Goal: Check status

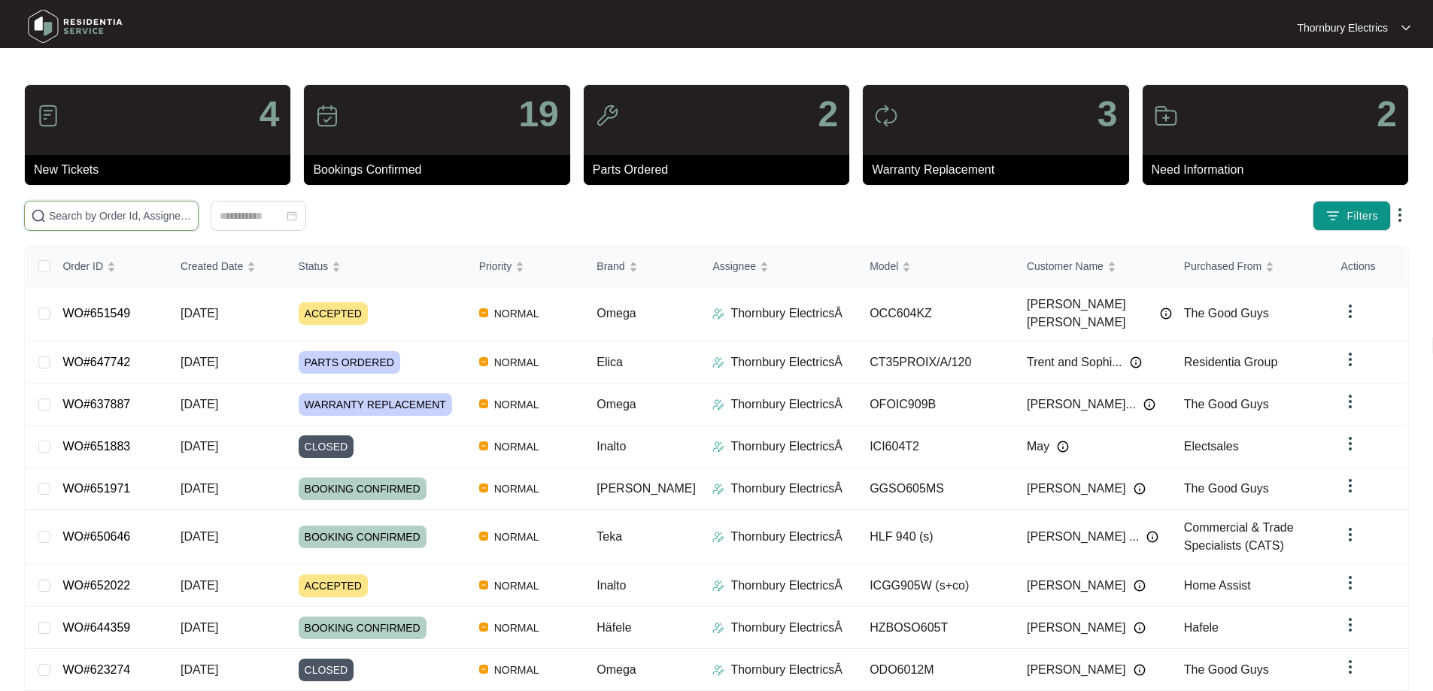
click at [192, 212] on input "text" at bounding box center [120, 216] width 143 height 17
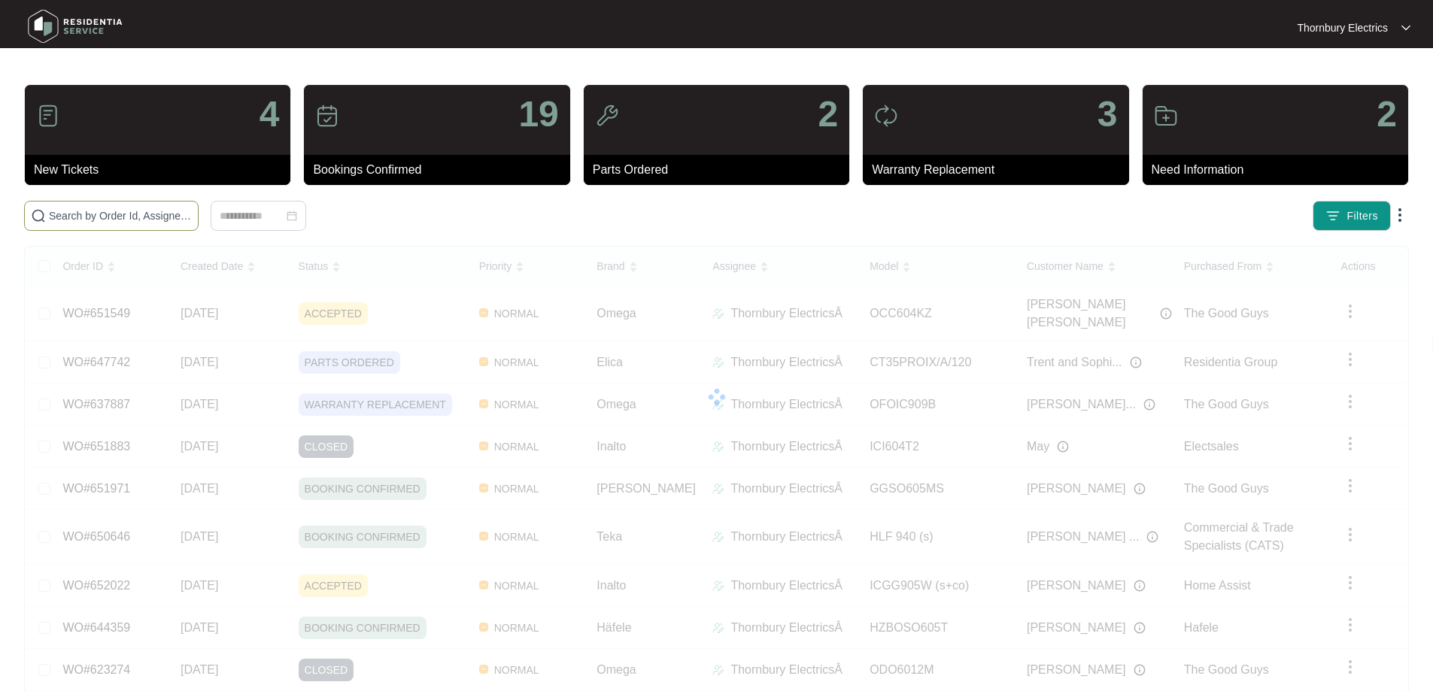
paste input "651549"
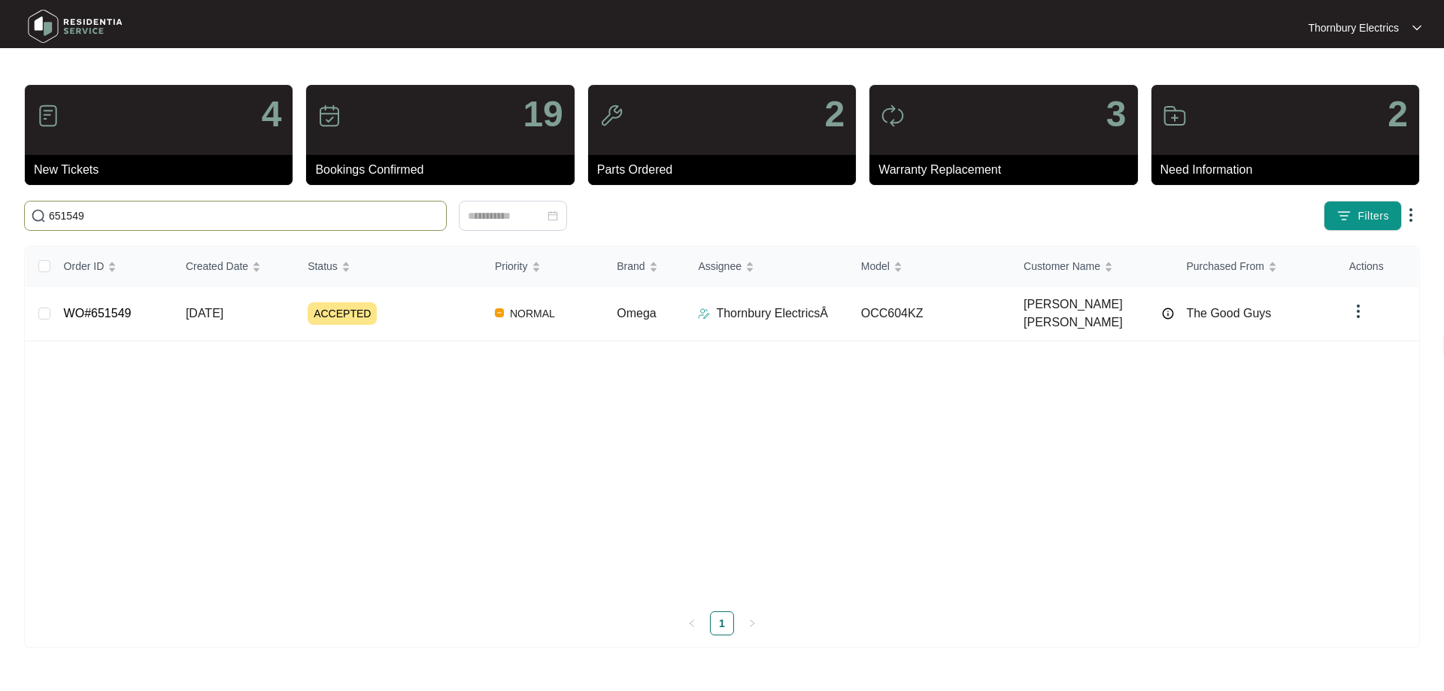
type input "651549"
click at [332, 302] on span "ACCEPTED" at bounding box center [342, 313] width 69 height 23
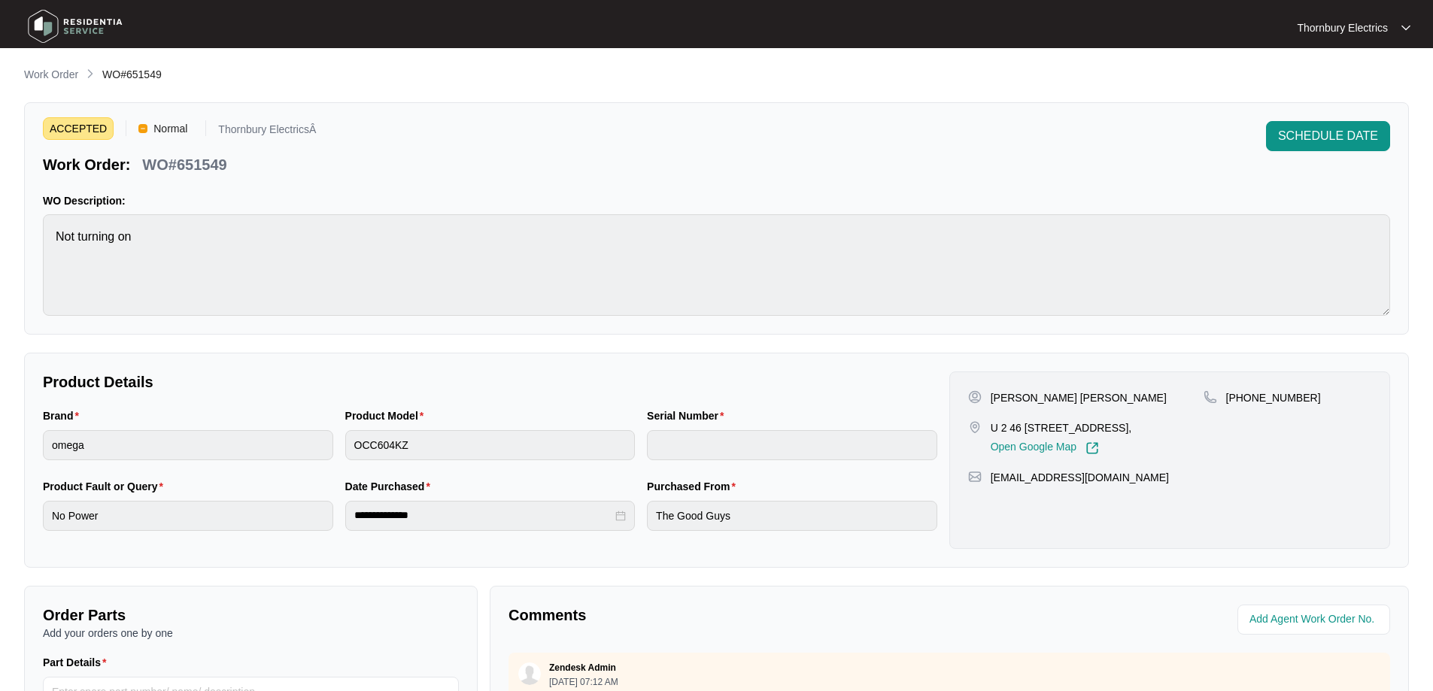
scroll to position [301, 0]
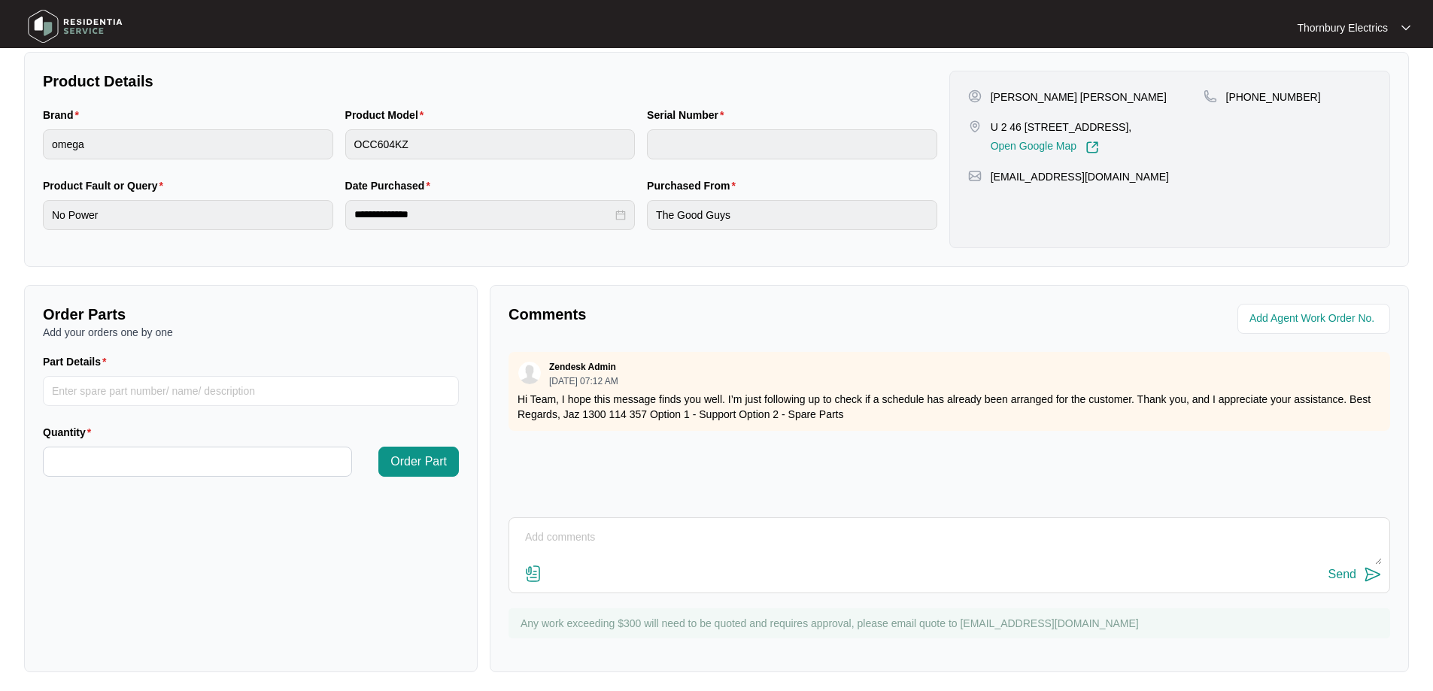
click at [715, 523] on div "Send" at bounding box center [948, 555] width 881 height 76
click at [712, 538] on textarea at bounding box center [949, 545] width 865 height 39
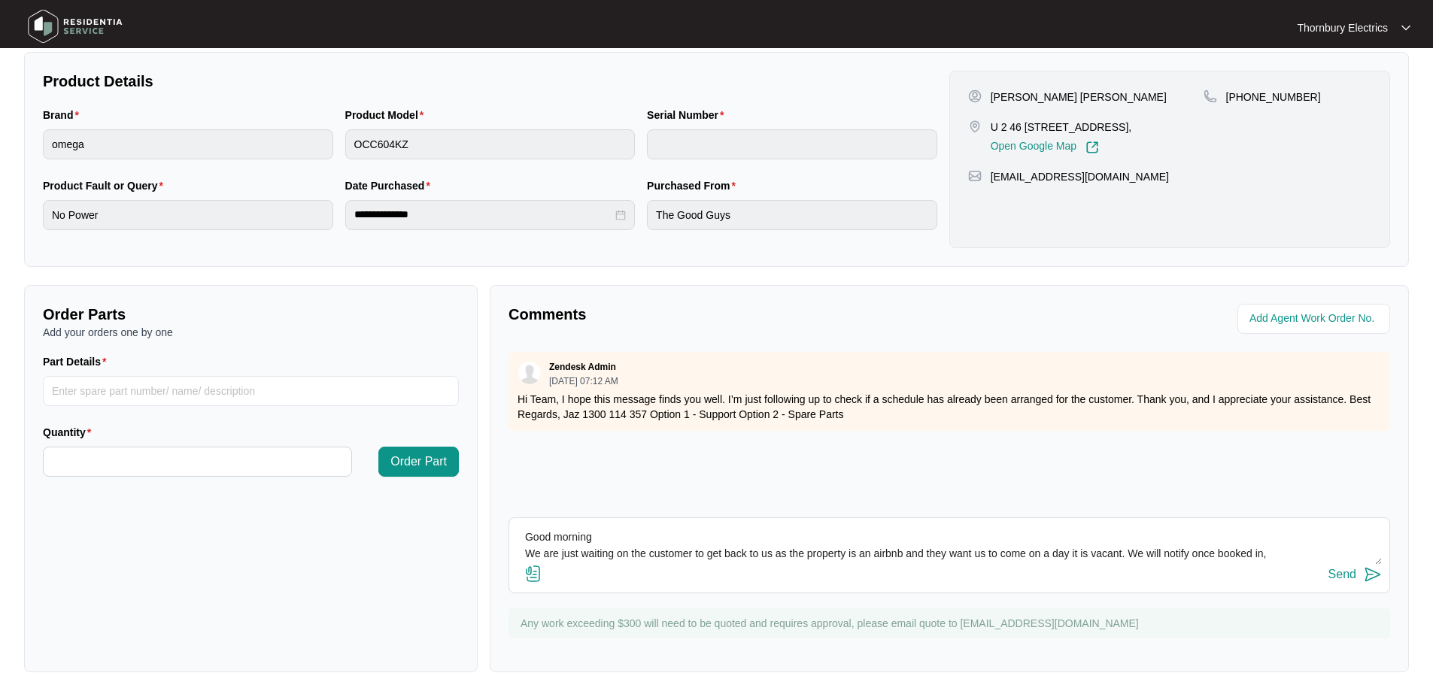
click at [542, 553] on textarea "Good morning We are just waiting on the customer to get back to us as the prope…" at bounding box center [949, 545] width 865 height 39
click at [1270, 557] on textarea "Good morning We are just waiting on the customer to get back to us as the prope…" at bounding box center [949, 545] width 865 height 39
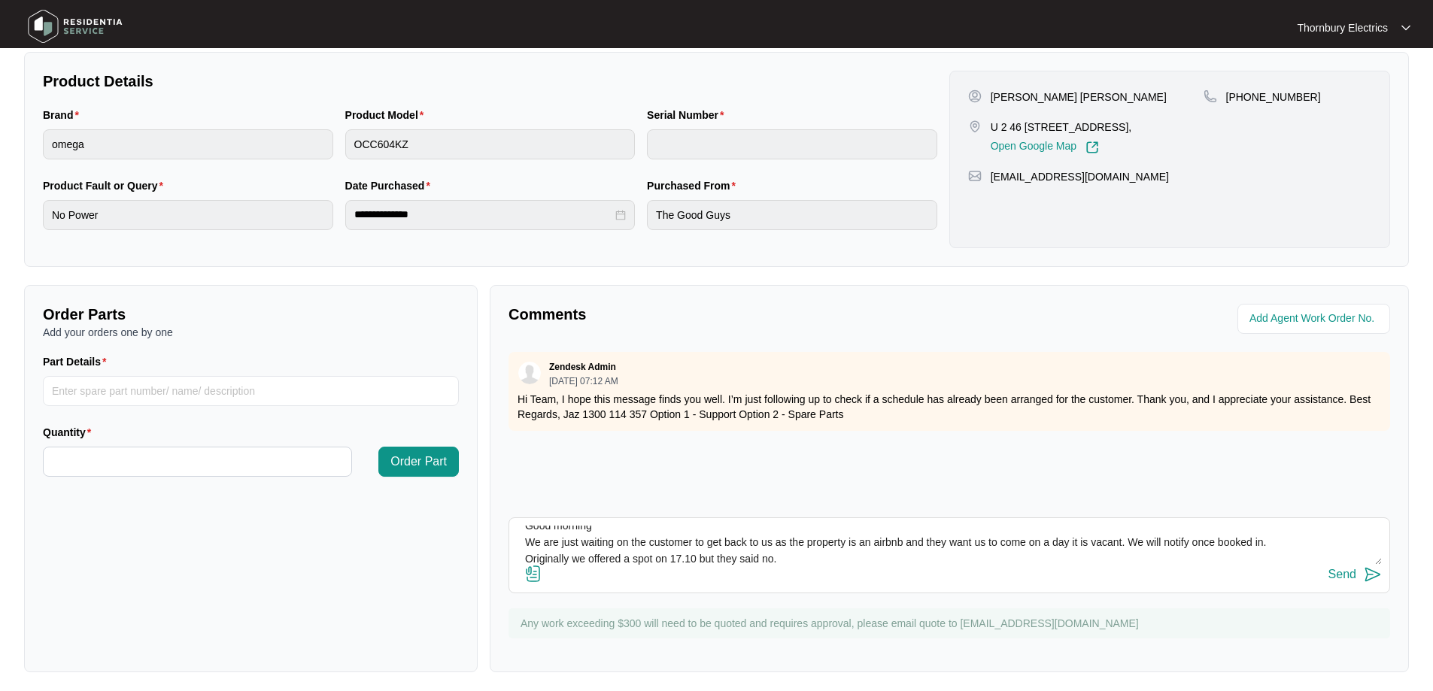
type textarea "Good morning We are just waiting on the customer to get back to us as the prope…"
click at [1358, 583] on button "Send" at bounding box center [1354, 575] width 53 height 20
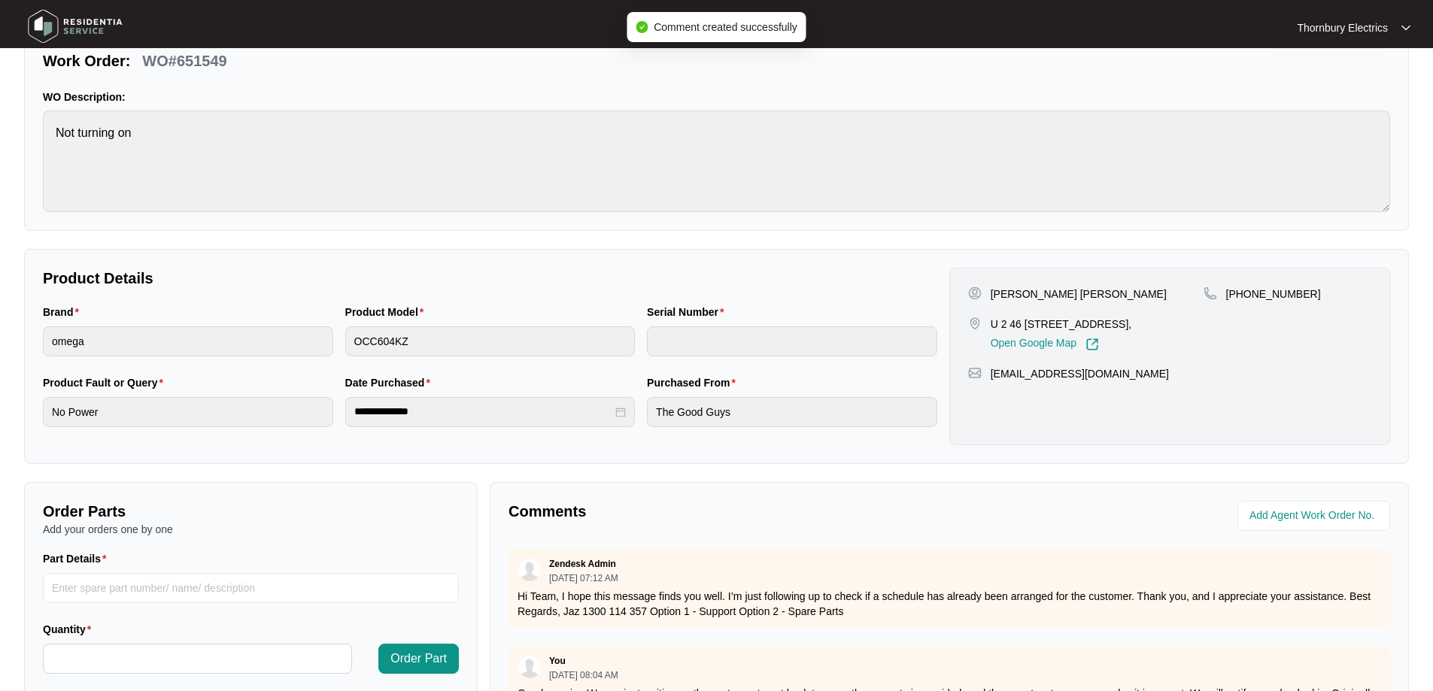
scroll to position [0, 0]
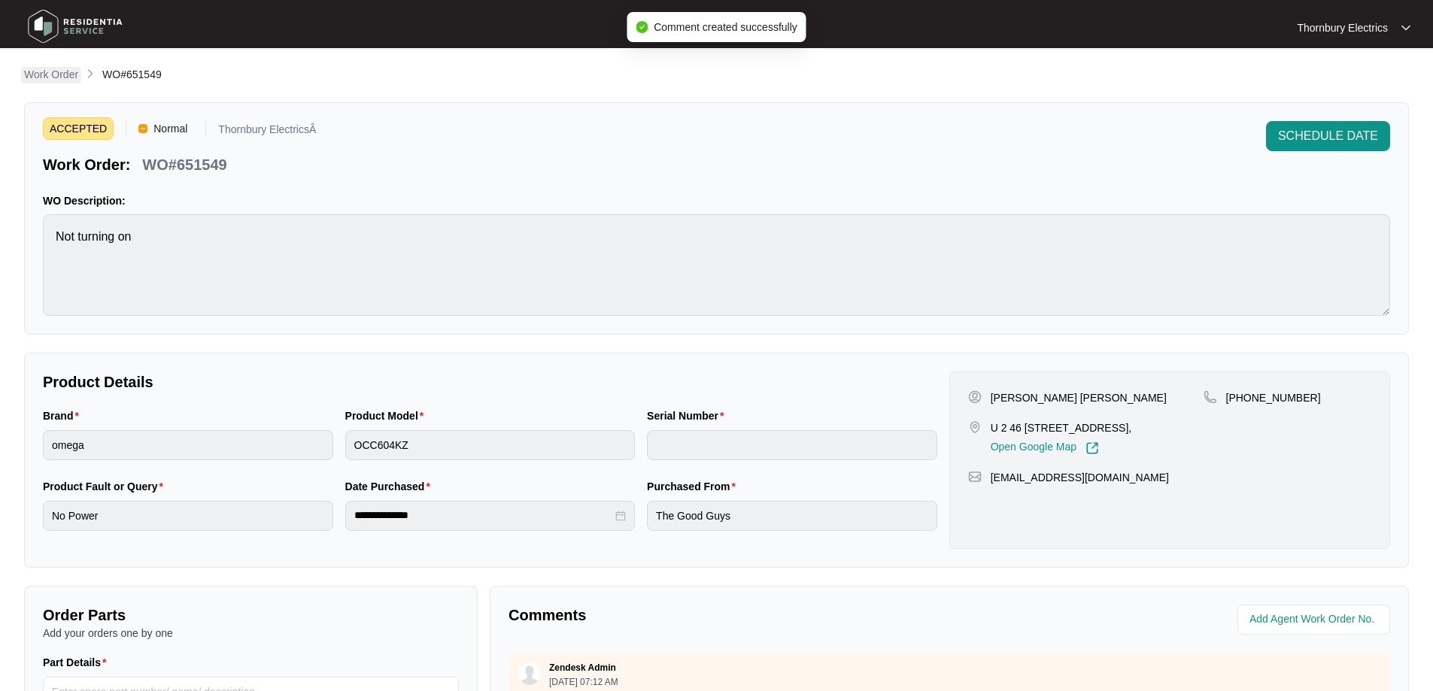
click at [58, 73] on p "Work Order" at bounding box center [51, 74] width 54 height 15
